Goal: Find contact information: Find contact information

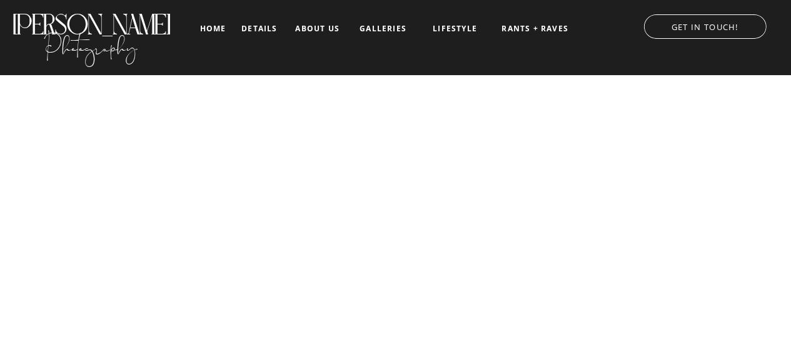
scroll to position [7, 0]
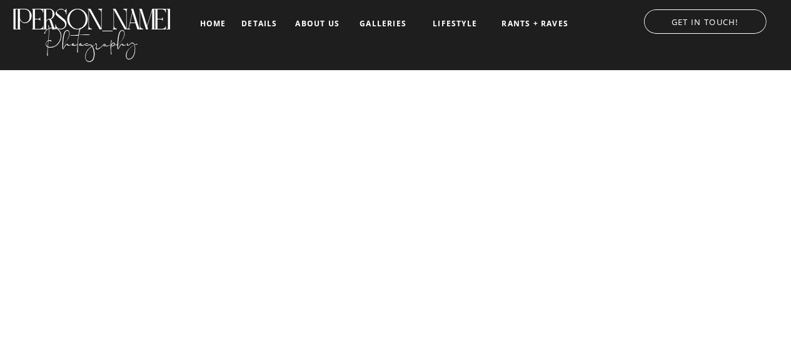
click at [377, 26] on nav "galleries" at bounding box center [383, 23] width 52 height 9
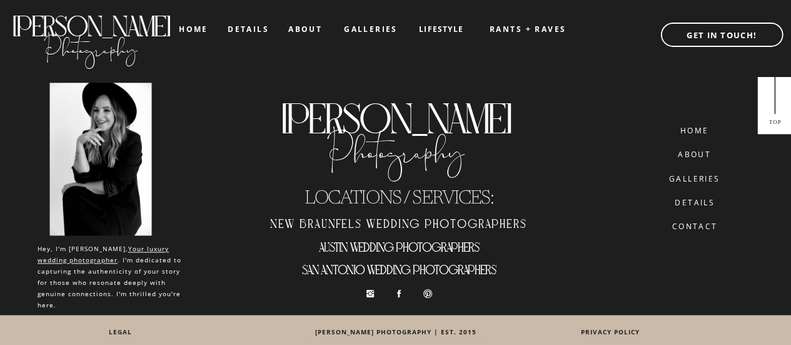
scroll to position [3029, 0]
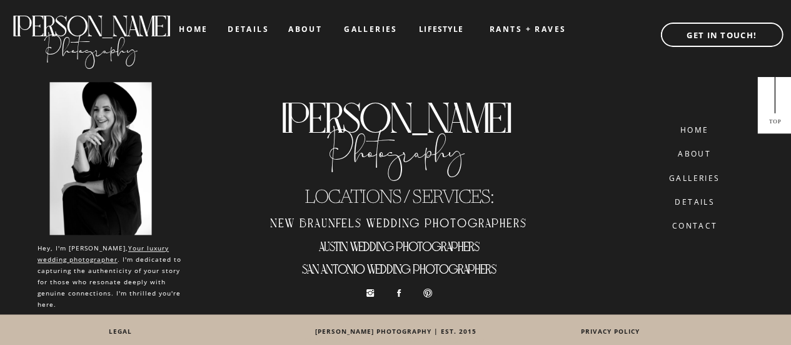
click at [686, 225] on nav "CONTACT" at bounding box center [694, 225] width 71 height 9
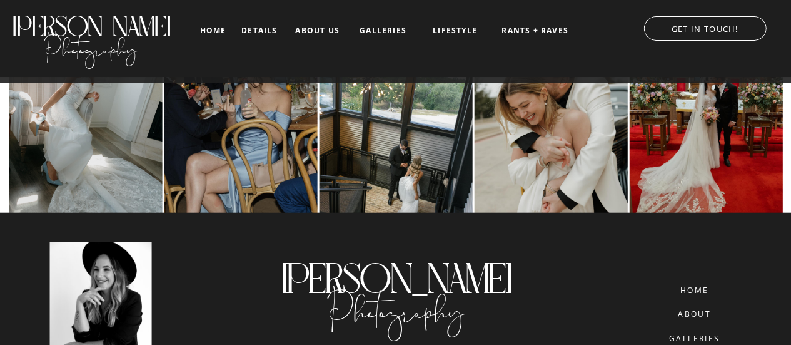
scroll to position [1649, 0]
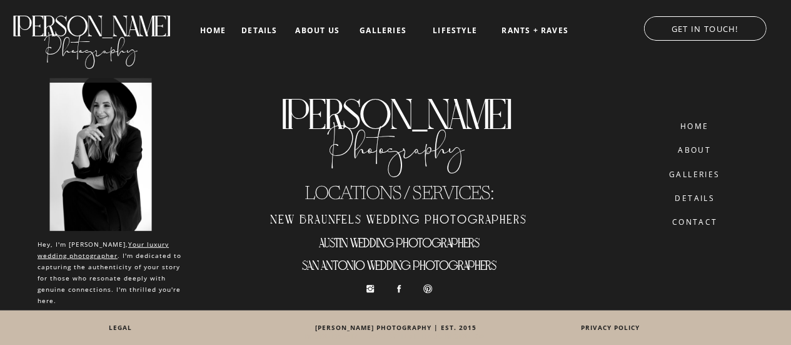
click at [402, 293] on icon at bounding box center [399, 288] width 10 height 11
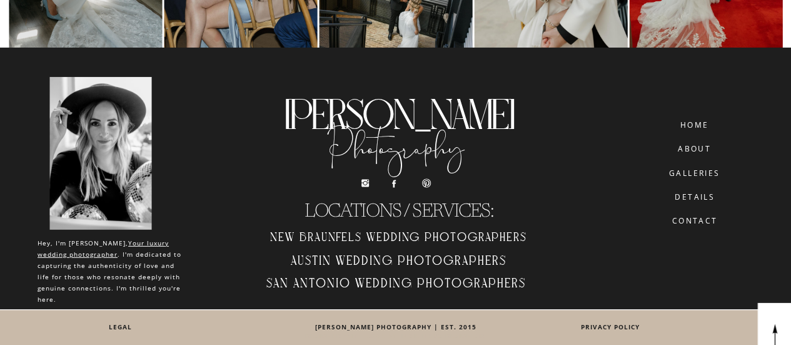
scroll to position [6477, 0]
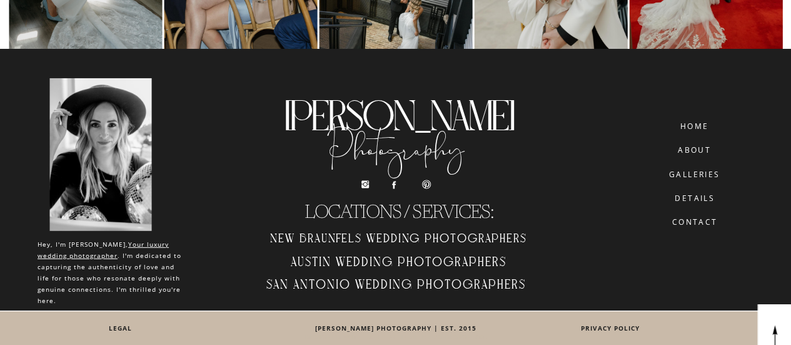
click at [693, 221] on nav "CONTACT" at bounding box center [694, 222] width 71 height 9
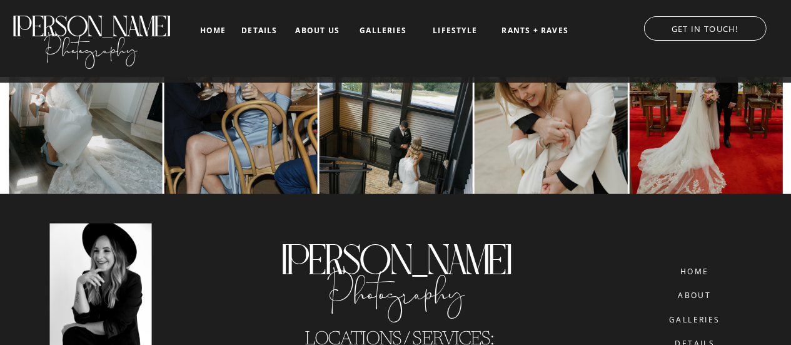
scroll to position [1649, 0]
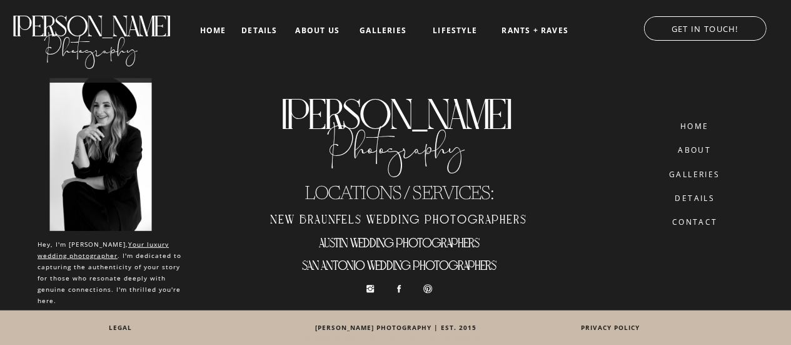
click at [397, 289] on icon at bounding box center [399, 288] width 10 height 11
